Goal: Task Accomplishment & Management: Use online tool/utility

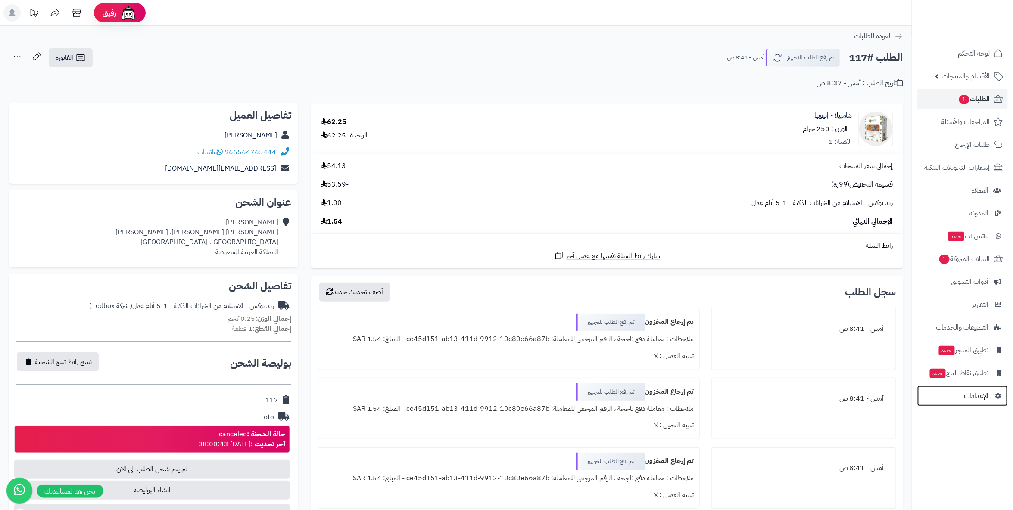
click at [974, 395] on span "الإعدادات" at bounding box center [976, 396] width 25 height 12
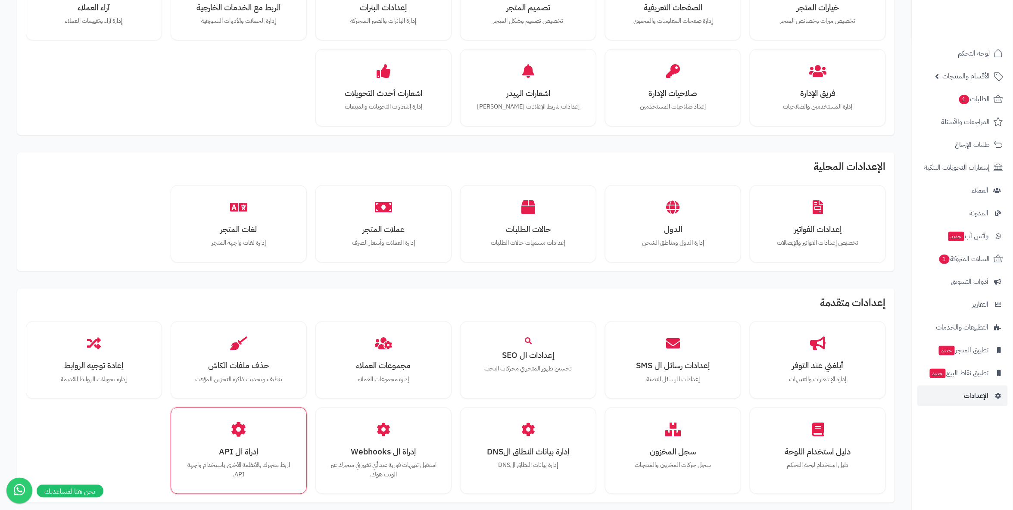
scroll to position [287, 0]
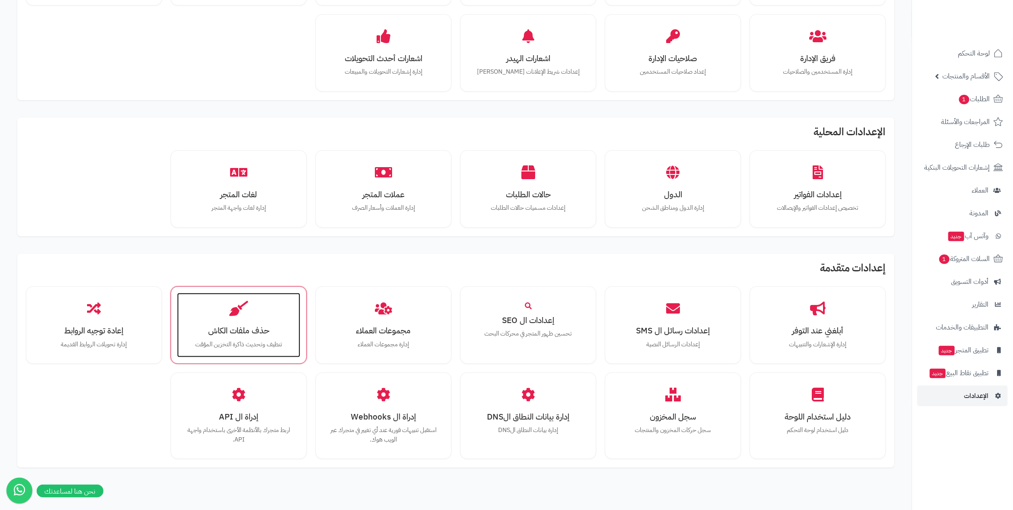
click at [234, 332] on h3 "حذف ملفات الكاش" at bounding box center [239, 330] width 106 height 9
